Goal: Task Accomplishment & Management: Use online tool/utility

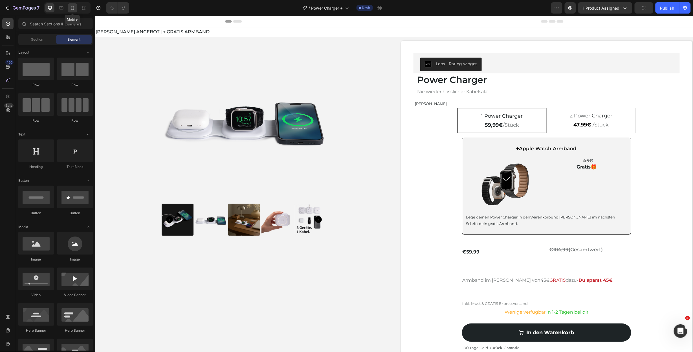
click at [74, 6] on icon at bounding box center [73, 8] width 6 height 6
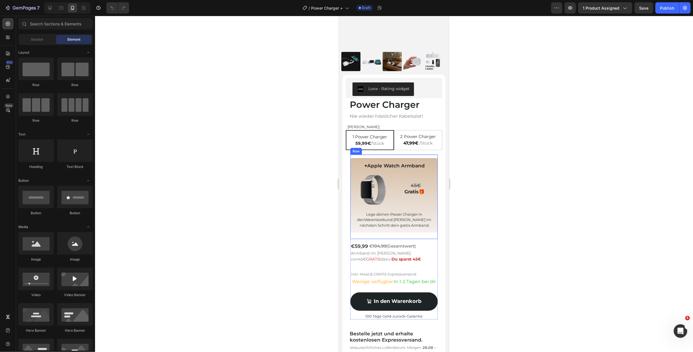
scroll to position [68, 0]
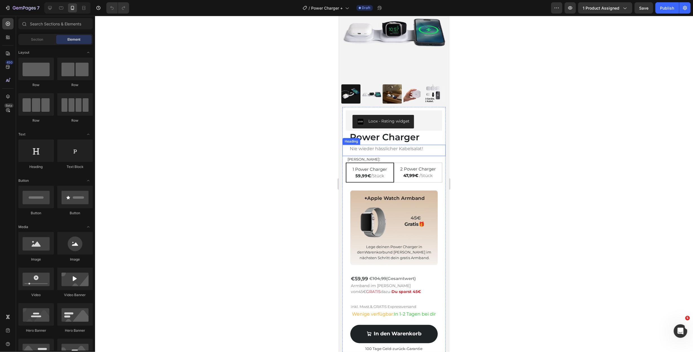
click at [384, 144] on h2 "Nie wieder hässlicher Kabelsalat!" at bounding box center [395, 148] width 93 height 8
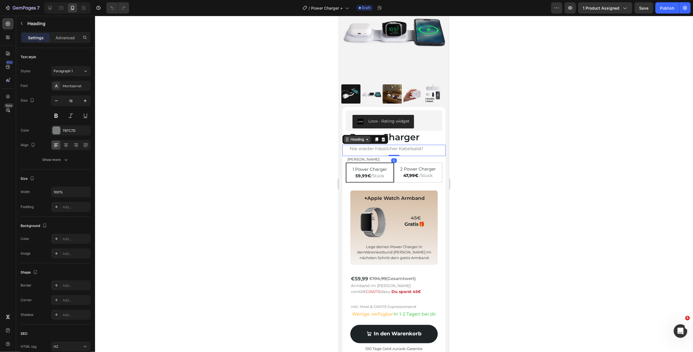
click at [358, 137] on div "Heading" at bounding box center [357, 139] width 16 height 5
click at [382, 187] on div "+ Apple Watch Armband Heading Image 45€ Gratis 🎁 Text Block Row Lege deinen Pow…" at bounding box center [393, 229] width 87 height 84
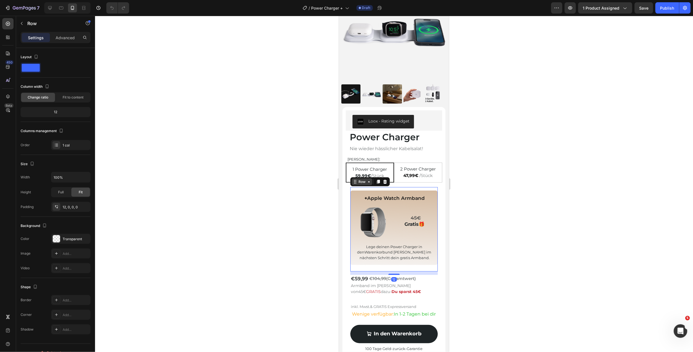
click at [365, 179] on div "Row" at bounding box center [361, 181] width 9 height 5
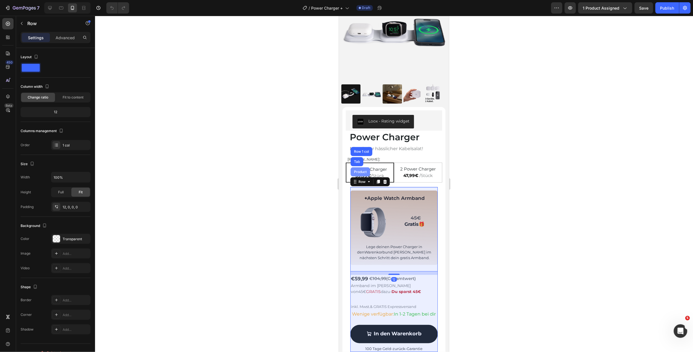
click at [364, 170] on div "Product" at bounding box center [360, 171] width 15 height 3
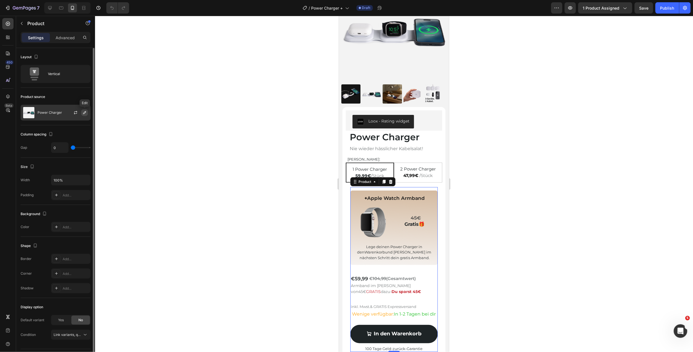
click at [81, 112] on button "button" at bounding box center [84, 112] width 7 height 7
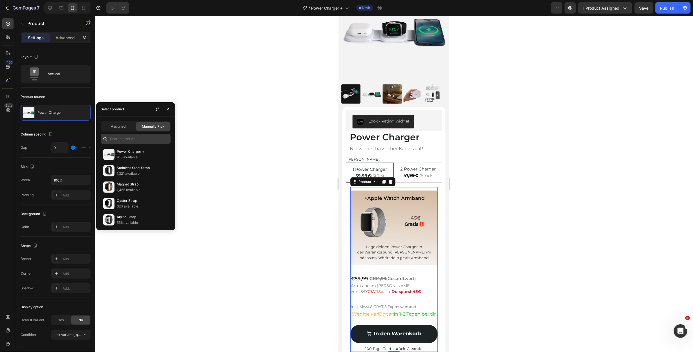
click at [129, 143] on div "Assigned Manually Pick Power Charger + 416 available Stainless Steel Strap 1,32…" at bounding box center [135, 173] width 79 height 113
click at [129, 140] on input "text" at bounding box center [136, 139] width 70 height 10
click at [129, 153] on p "Power Charger +" at bounding box center [142, 152] width 51 height 6
drag, startPoint x: 205, startPoint y: 108, endPoint x: 208, endPoint y: 109, distance: 2.8
click at [205, 108] on div at bounding box center [394, 184] width 598 height 336
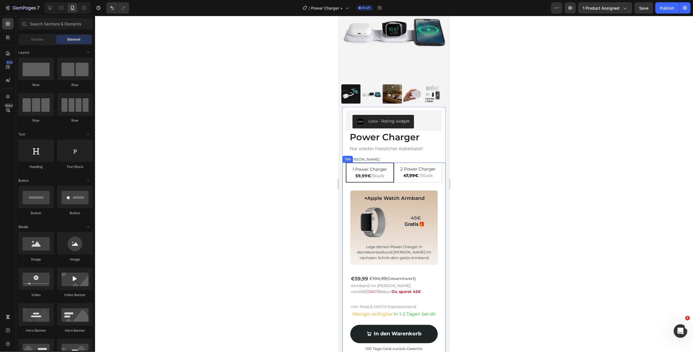
click at [367, 172] on p "59,99€ /Stück" at bounding box center [370, 175] width 34 height 6
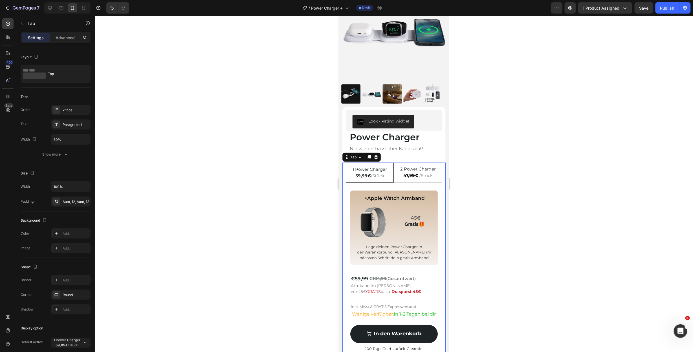
click at [360, 173] on strong "59,99€" at bounding box center [363, 175] width 16 height 5
click at [358, 173] on strong "59,99€" at bounding box center [363, 175] width 16 height 5
click at [474, 154] on div at bounding box center [394, 184] width 598 height 336
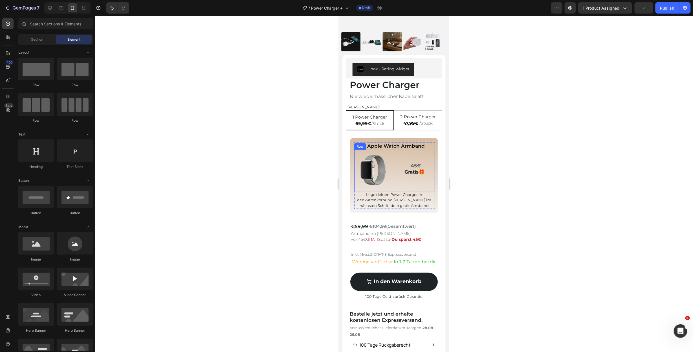
scroll to position [135, 0]
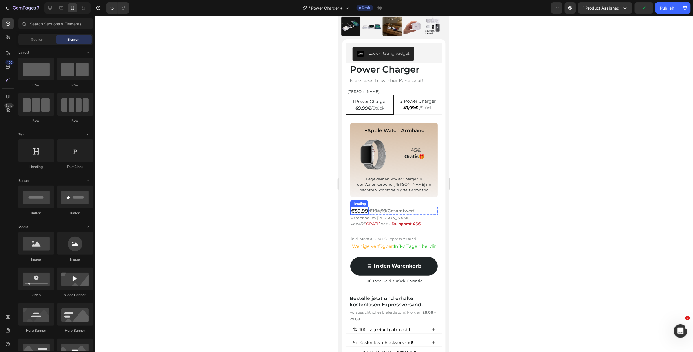
click at [360, 207] on h2 "€59,99" at bounding box center [359, 210] width 18 height 7
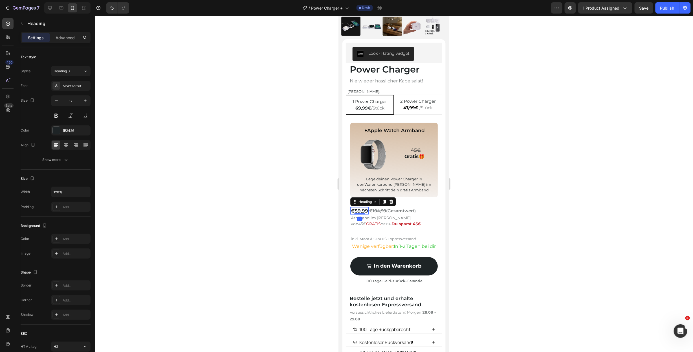
click at [358, 207] on h2 "€59,99" at bounding box center [359, 210] width 18 height 7
click at [382, 208] on div "€ 104,99 (Gesamtwert)" at bounding box center [393, 210] width 48 height 7
click at [378, 208] on s "104,99" at bounding box center [380, 210] width 14 height 5
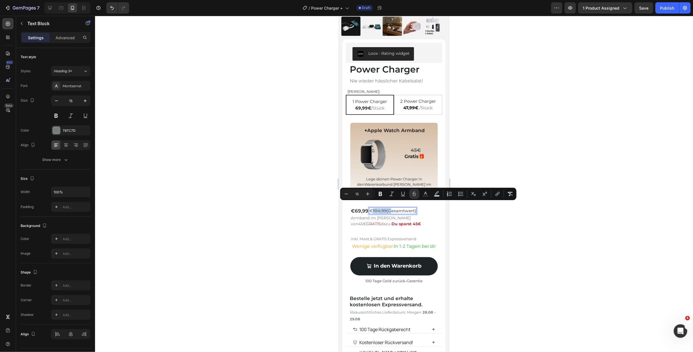
click at [379, 208] on s "104,99" at bounding box center [380, 210] width 14 height 5
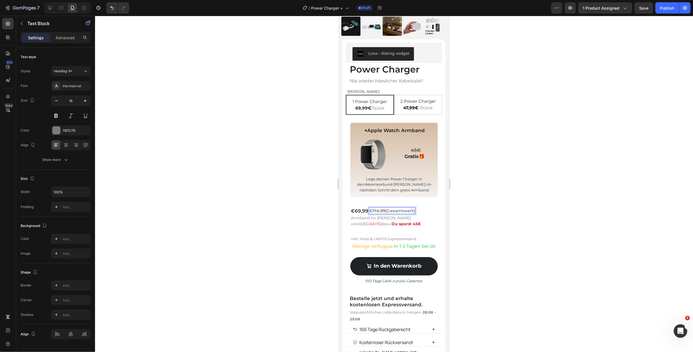
click at [473, 189] on div at bounding box center [394, 184] width 598 height 336
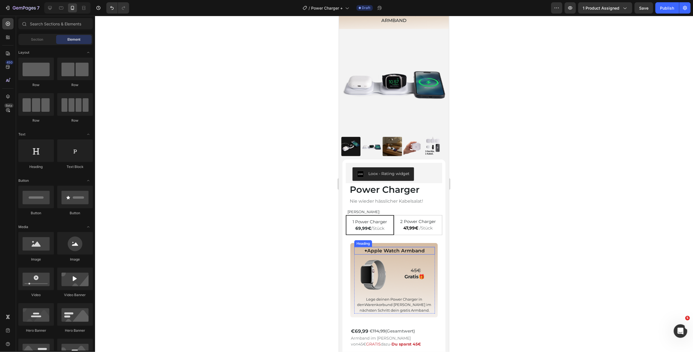
scroll to position [0, 0]
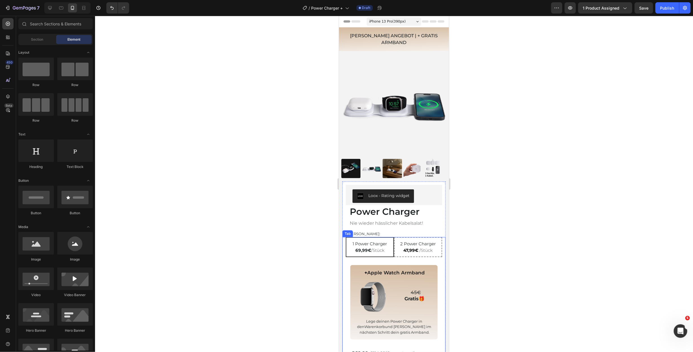
click at [415, 240] on p "2 Power Charger" at bounding box center [418, 243] width 36 height 6
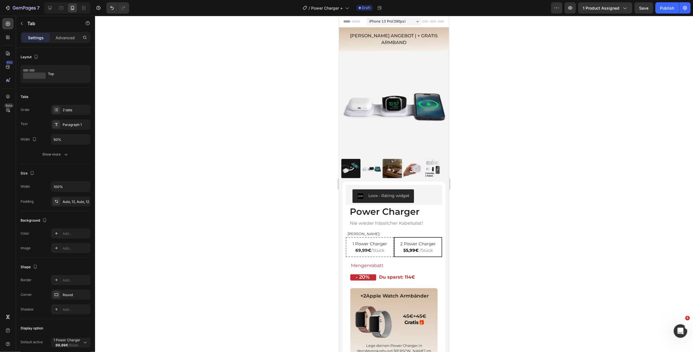
click at [490, 243] on div at bounding box center [394, 184] width 598 height 336
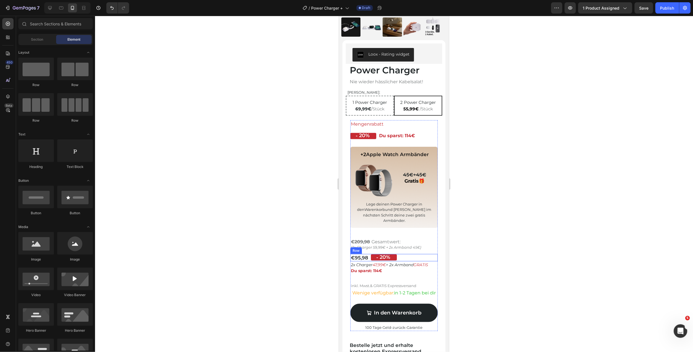
scroll to position [135, 0]
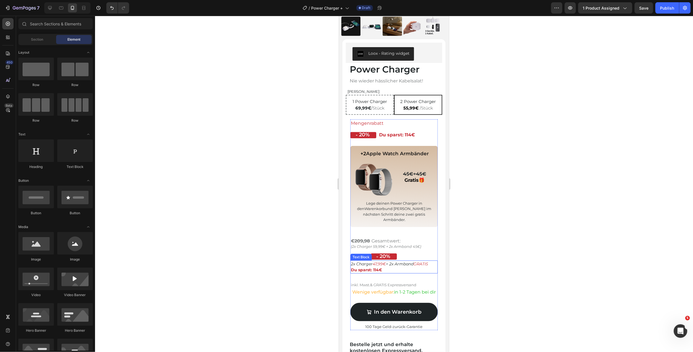
click at [379, 261] on icon "47,99€" at bounding box center [378, 263] width 13 height 5
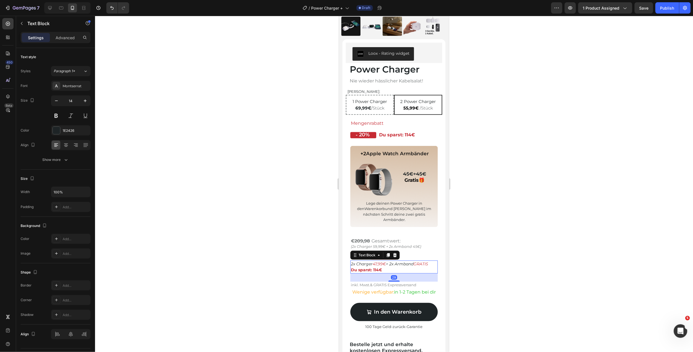
click at [379, 261] on icon "47,99€" at bounding box center [378, 263] width 13 height 5
click at [377, 261] on icon "47,99€" at bounding box center [378, 263] width 13 height 5
click at [476, 253] on div at bounding box center [394, 184] width 598 height 336
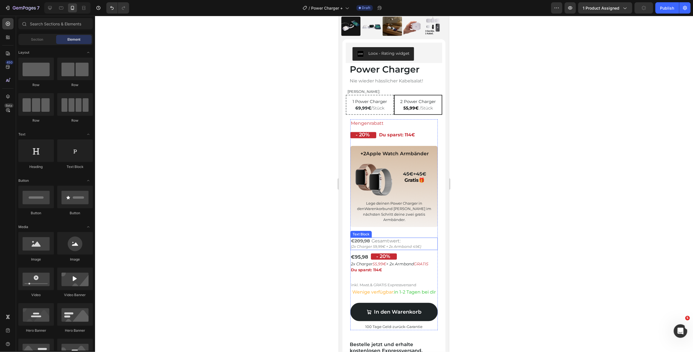
click at [359, 238] on strong "209,98" at bounding box center [362, 240] width 16 height 5
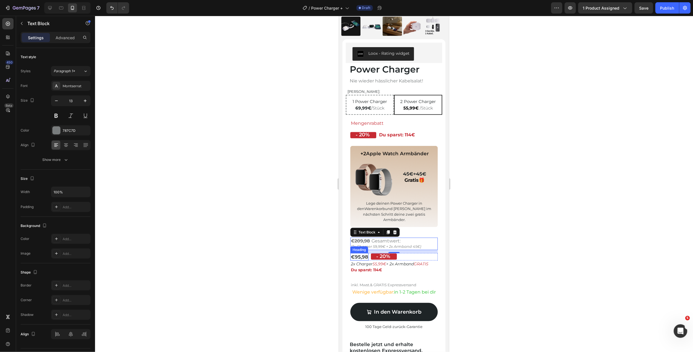
click at [354, 253] on h2 "€95,98" at bounding box center [359, 256] width 18 height 7
click at [359, 253] on h2 "€95,98" at bounding box center [359, 256] width 18 height 7
click at [359, 253] on p "€95,98" at bounding box center [359, 256] width 17 height 6
click at [533, 255] on div at bounding box center [394, 184] width 598 height 336
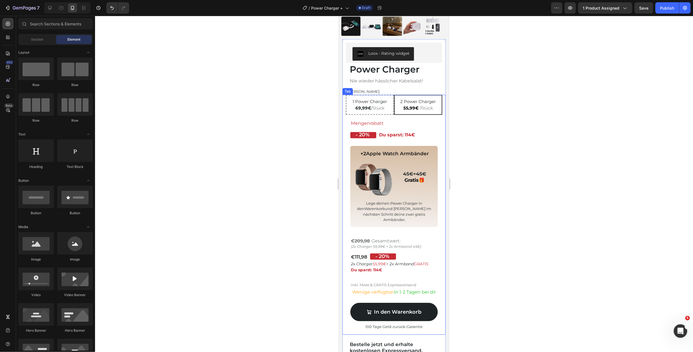
click at [498, 236] on div at bounding box center [394, 184] width 598 height 336
click at [364, 238] on strong "209,98" at bounding box center [362, 240] width 16 height 5
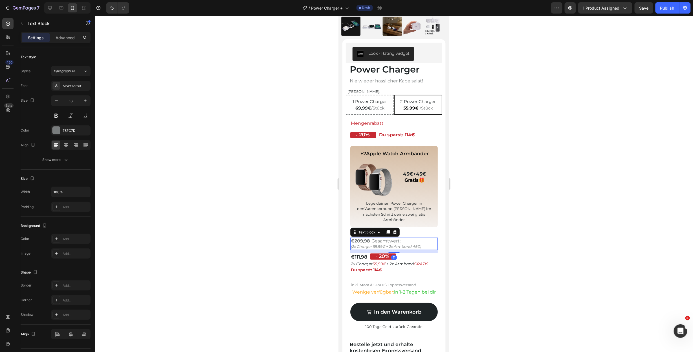
click at [362, 238] on strong "209,98" at bounding box center [362, 240] width 16 height 5
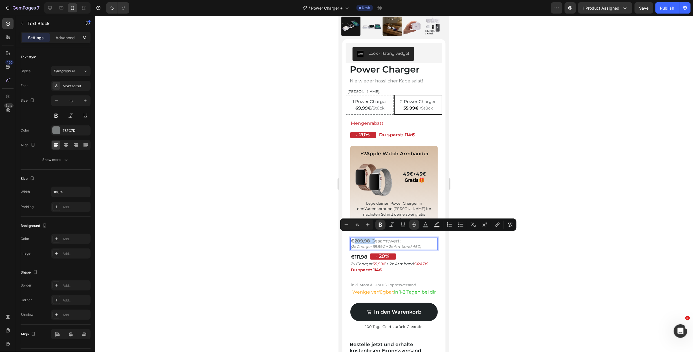
click at [362, 238] on strong "209,98" at bounding box center [362, 240] width 16 height 5
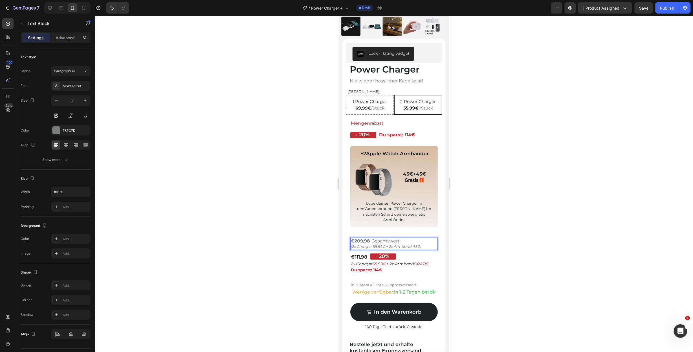
click at [360, 238] on strong "209,98" at bounding box center [362, 240] width 16 height 5
click at [492, 243] on div at bounding box center [394, 184] width 598 height 336
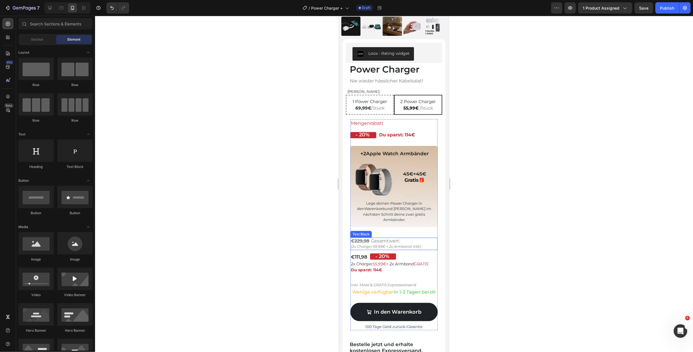
click at [374, 244] on icon "(2x Charger 59,99€ + 2x Armband 45€)" at bounding box center [386, 246] width 70 height 5
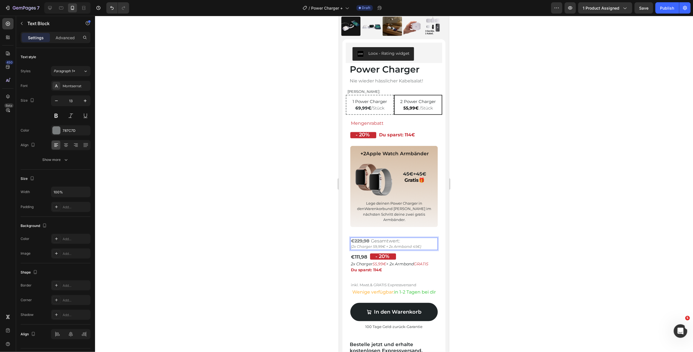
click at [375, 244] on icon "(2x Charger 59,99€ + 2x Armband 45€)" at bounding box center [386, 246] width 70 height 5
click at [533, 240] on div at bounding box center [394, 184] width 598 height 336
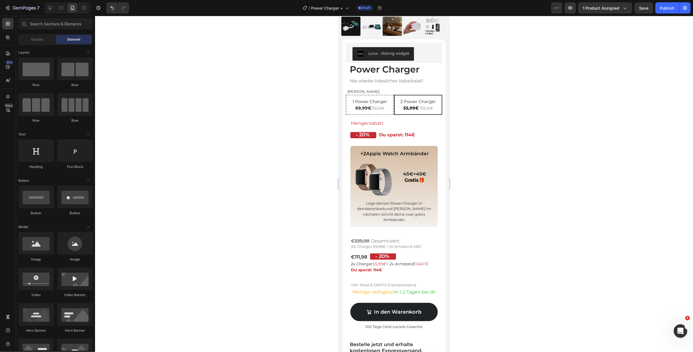
click at [524, 117] on div at bounding box center [394, 184] width 598 height 336
click at [377, 267] on strong "Du sparst: 114€" at bounding box center [366, 269] width 31 height 5
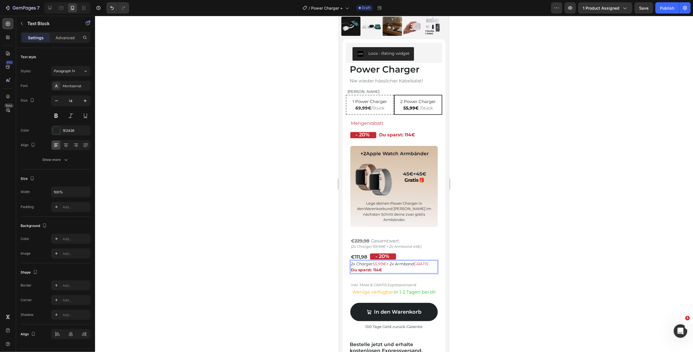
click at [379, 267] on strong "Du sparst: 114€" at bounding box center [366, 269] width 31 height 5
click at [407, 136] on strong "Du sparst: 114€" at bounding box center [397, 134] width 36 height 5
click at [411, 137] on strong "Du sparst: 114€" at bounding box center [397, 134] width 36 height 5
click at [492, 130] on div at bounding box center [394, 184] width 598 height 336
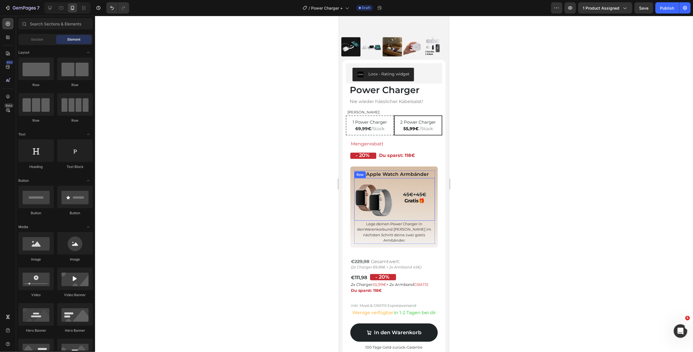
scroll to position [113, 0]
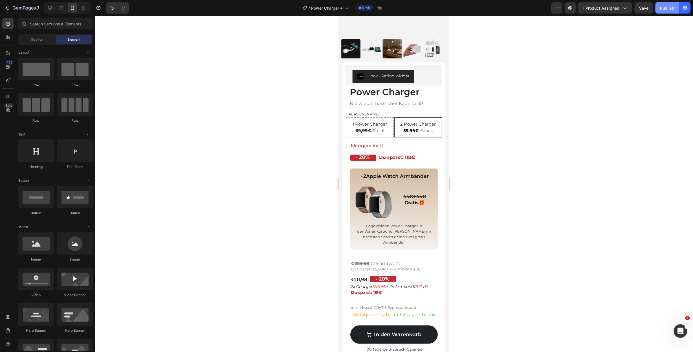
click at [664, 7] on div "Publish" at bounding box center [667, 8] width 14 height 6
click at [420, 126] on p "2 Power Charger" at bounding box center [418, 124] width 36 height 6
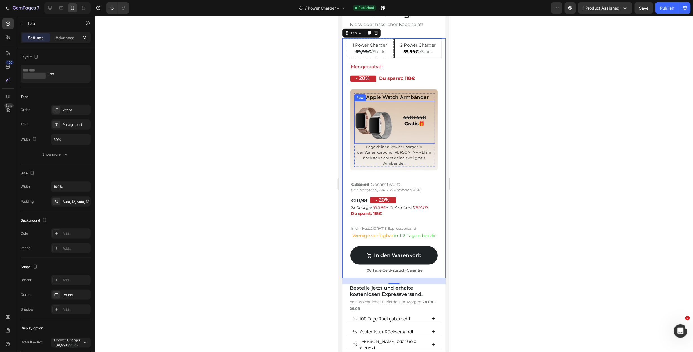
scroll to position [203, 0]
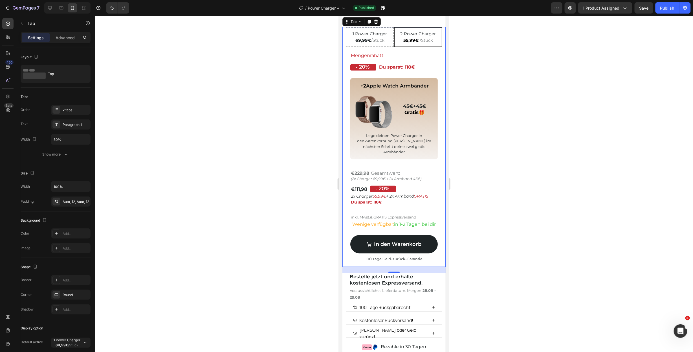
click at [510, 106] on div at bounding box center [394, 184] width 598 height 336
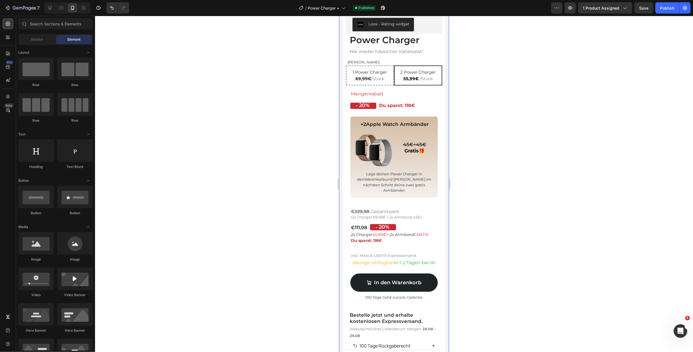
scroll to position [158, 0]
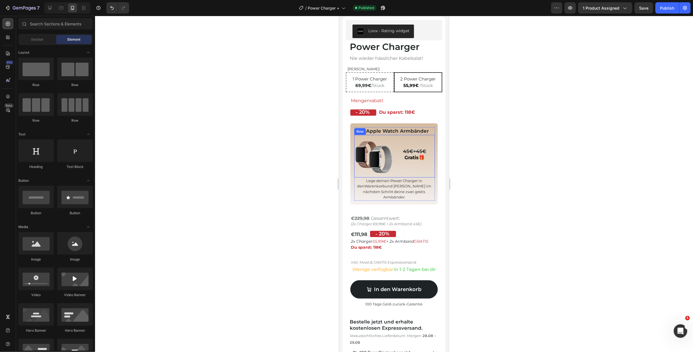
click at [395, 137] on div "45€+45€ Gratis 🎁 Text Block Row" at bounding box center [414, 156] width 39 height 43
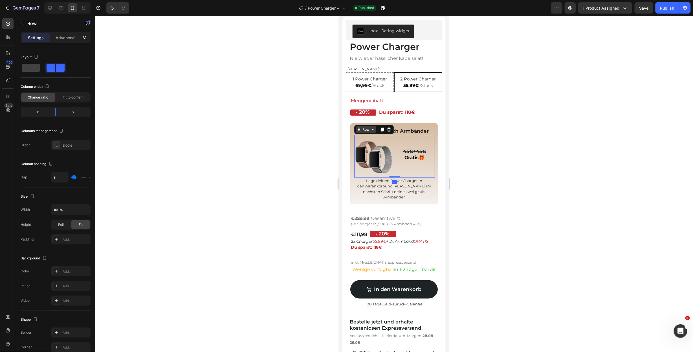
click at [370, 132] on div "Row" at bounding box center [365, 129] width 9 height 5
click at [412, 230] on div "€111,98 Heading - 20% Discount Tag Row" at bounding box center [393, 233] width 87 height 7
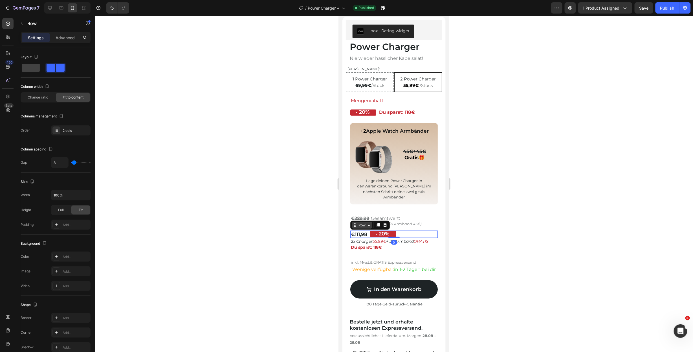
drag, startPoint x: 364, startPoint y: 222, endPoint x: 364, endPoint y: 217, distance: 4.5
click at [364, 222] on div "Row" at bounding box center [361, 224] width 9 height 5
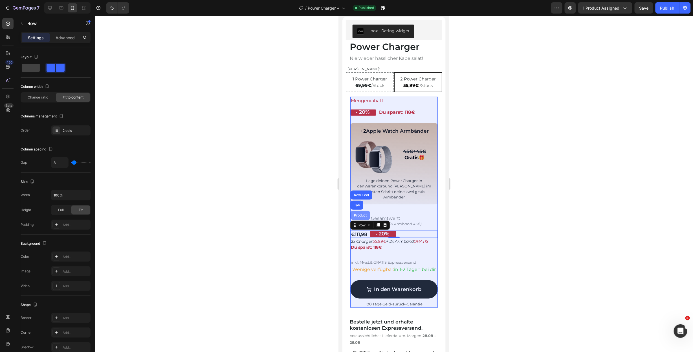
click at [362, 213] on div "Product" at bounding box center [360, 214] width 15 height 3
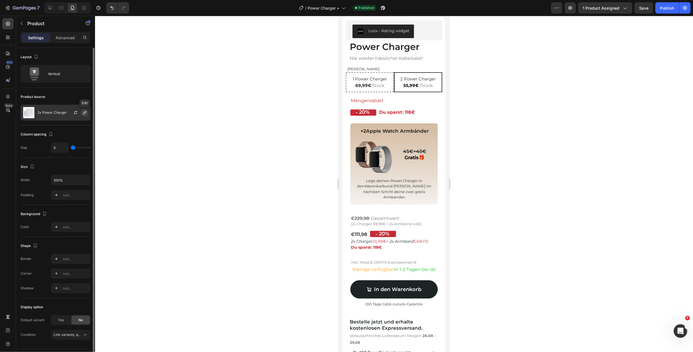
click at [83, 111] on icon "button" at bounding box center [84, 112] width 5 height 5
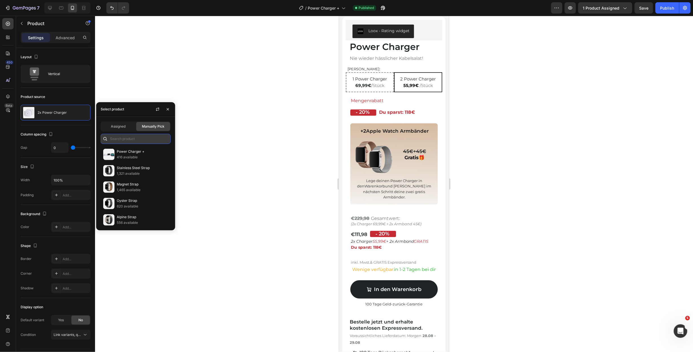
click at [129, 139] on input "text" at bounding box center [136, 139] width 70 height 10
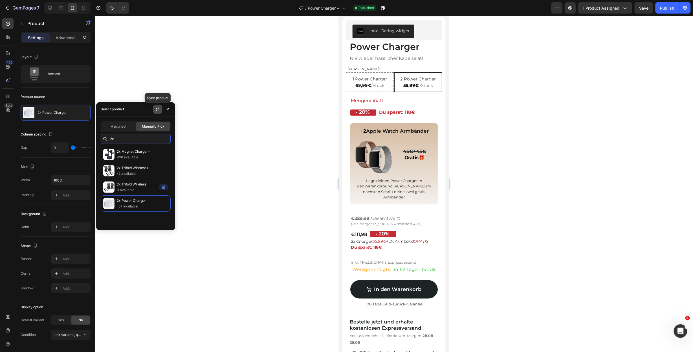
type input "2x"
click at [155, 109] on icon "button" at bounding box center [157, 109] width 5 height 5
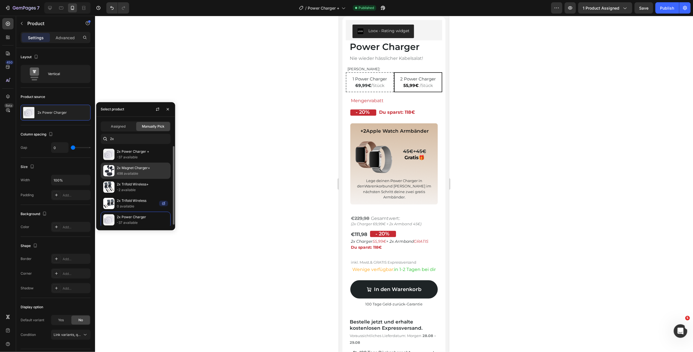
scroll to position [1, 0]
click at [129, 155] on p "-37 available" at bounding box center [142, 156] width 51 height 6
click at [663, 7] on div "Publish" at bounding box center [667, 8] width 14 height 6
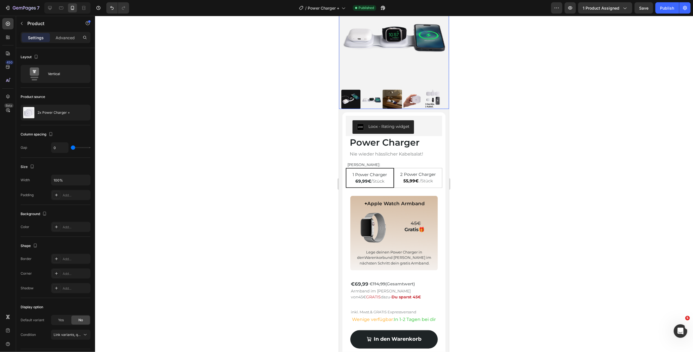
scroll to position [0, 0]
